Goal: Information Seeking & Learning: Learn about a topic

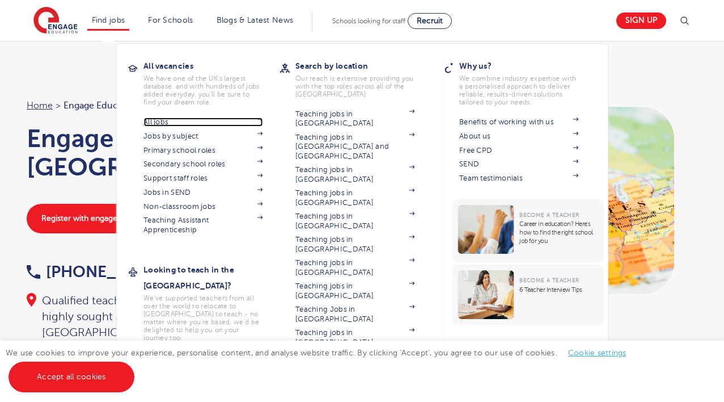
click at [167, 117] on link "All jobs" at bounding box center [202, 121] width 119 height 9
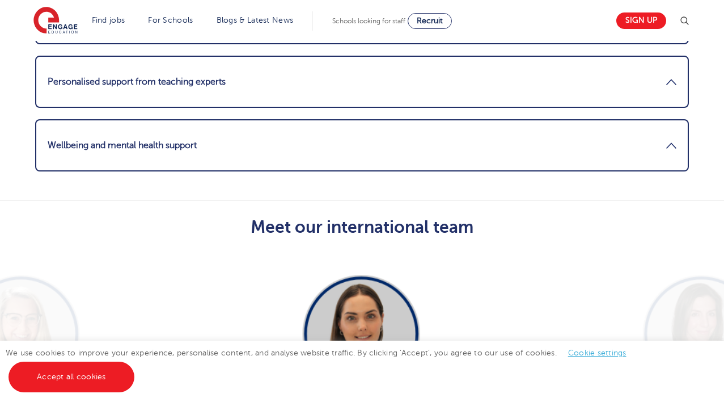
scroll to position [1793, 0]
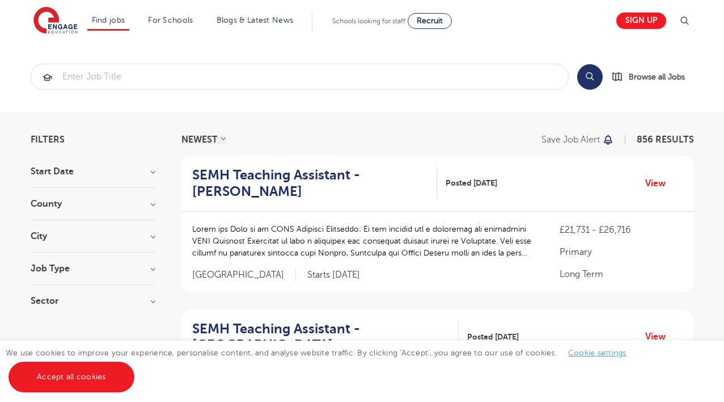
click at [147, 201] on h3 "County" at bounding box center [93, 203] width 125 height 9
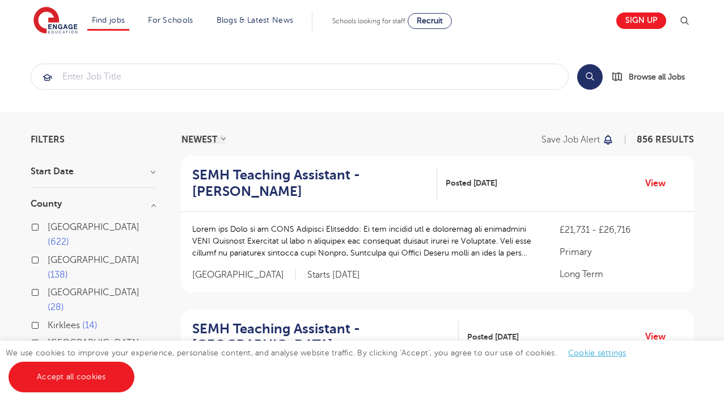
click at [78, 226] on span "London" at bounding box center [94, 227] width 92 height 10
click at [55, 226] on input "London 622" at bounding box center [51, 225] width 7 height 7
checkbox input "true"
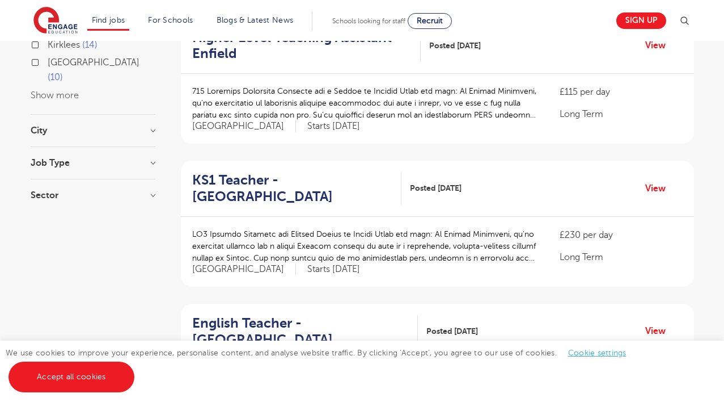
scroll to position [281, 0]
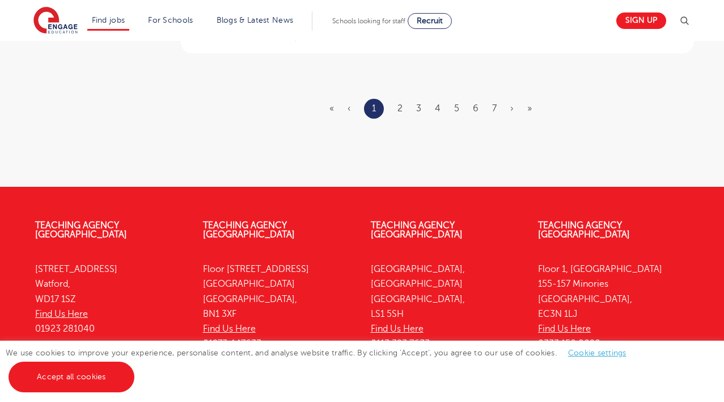
scroll to position [17, 0]
